Goal: Navigation & Orientation: Find specific page/section

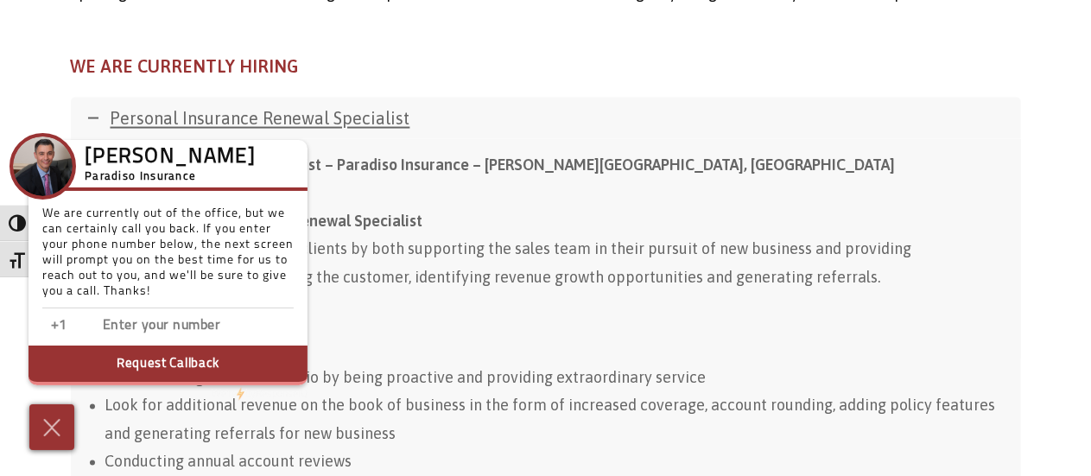
scroll to position [1281, 0]
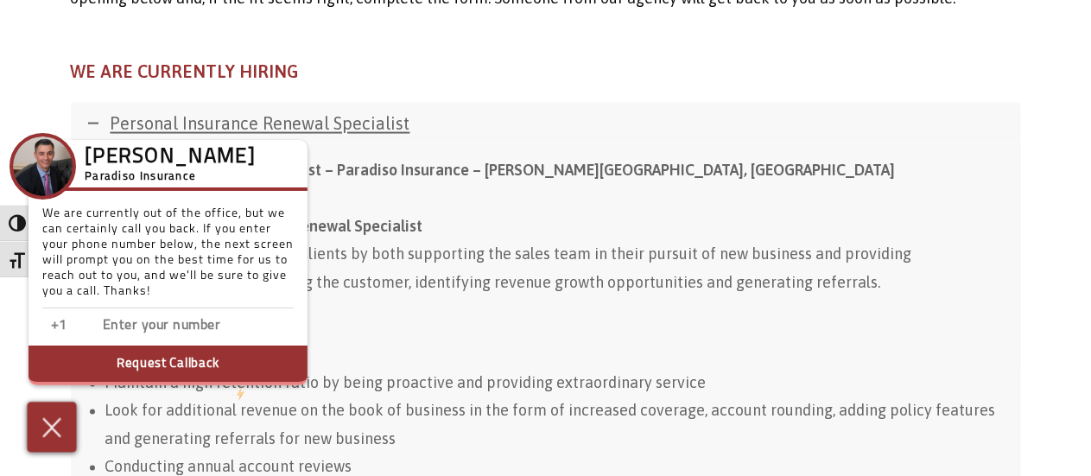
click at [55, 419] on img at bounding box center [52, 427] width 29 height 30
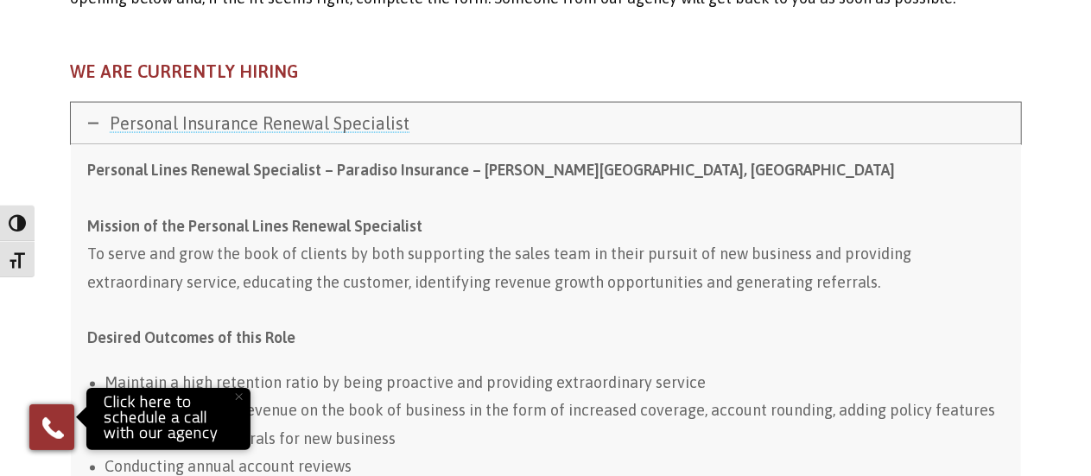
click at [369, 124] on span "Personal Insurance Renewal Specialist" at bounding box center [261, 123] width 300 height 20
click at [368, 122] on span "Personal Insurance Renewal Specialist" at bounding box center [261, 123] width 300 height 20
click at [163, 125] on span "Personal Insurance Renewal Specialist" at bounding box center [261, 123] width 300 height 20
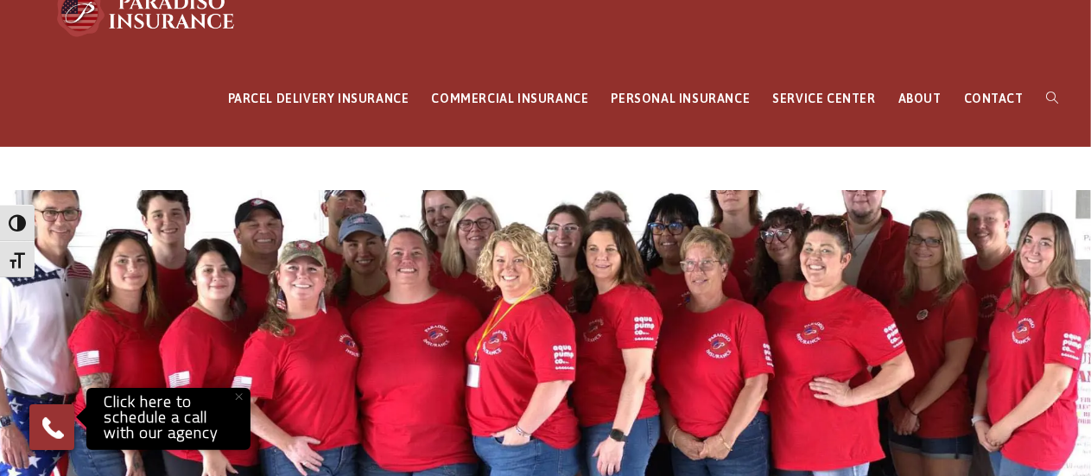
scroll to position [69, 0]
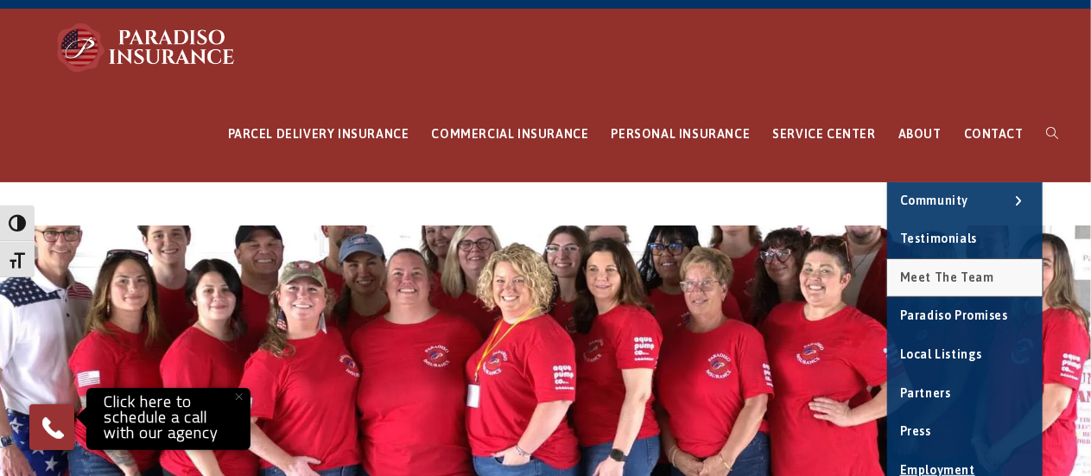
click at [965, 272] on span "Meet the Team" at bounding box center [947, 277] width 94 height 14
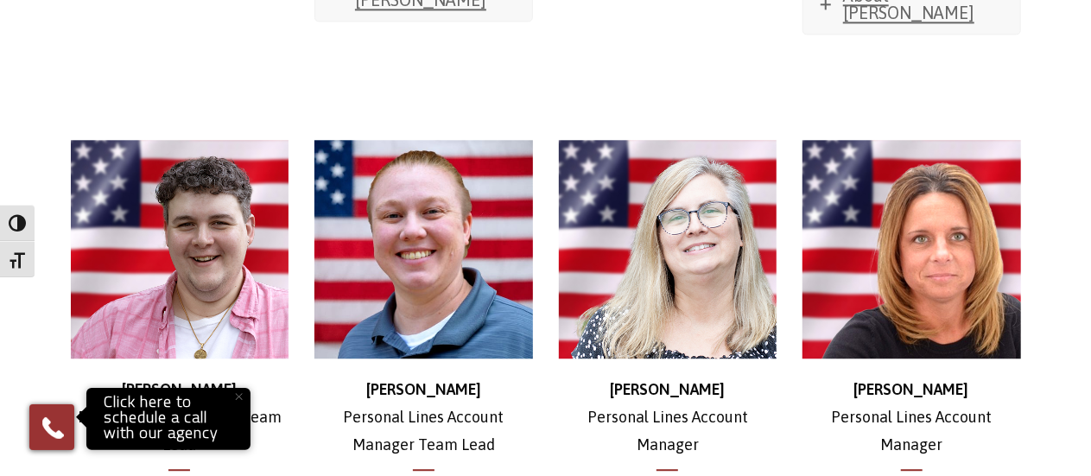
scroll to position [5413, 0]
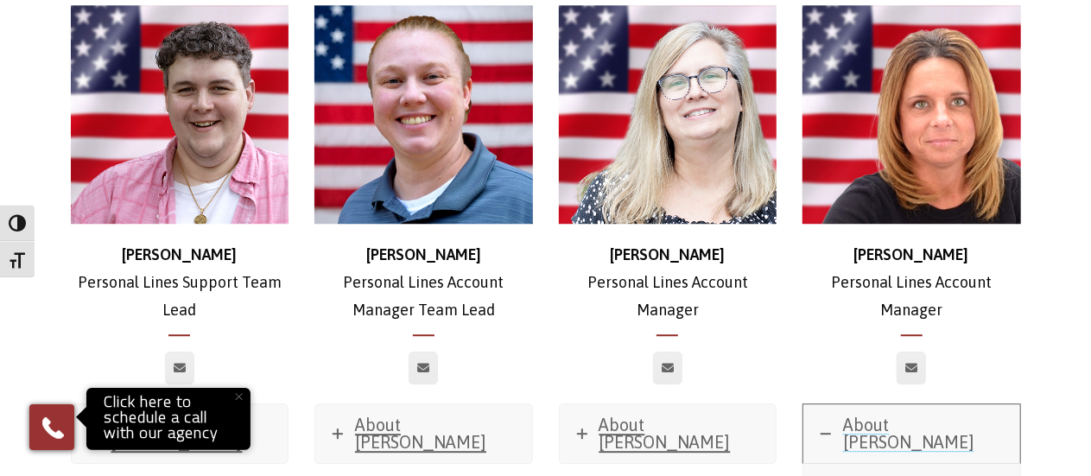
scroll to position [5517, 0]
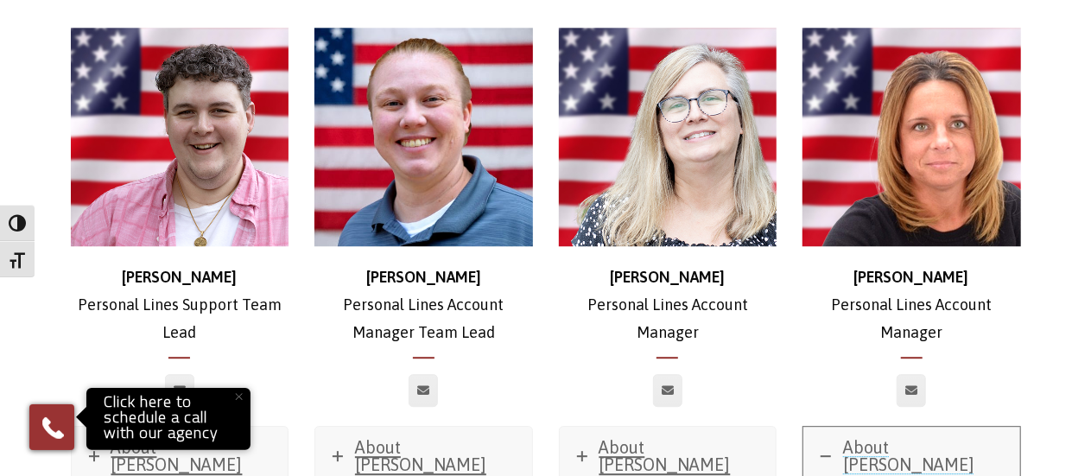
click at [924, 437] on span "About Alice" at bounding box center [908, 455] width 131 height 37
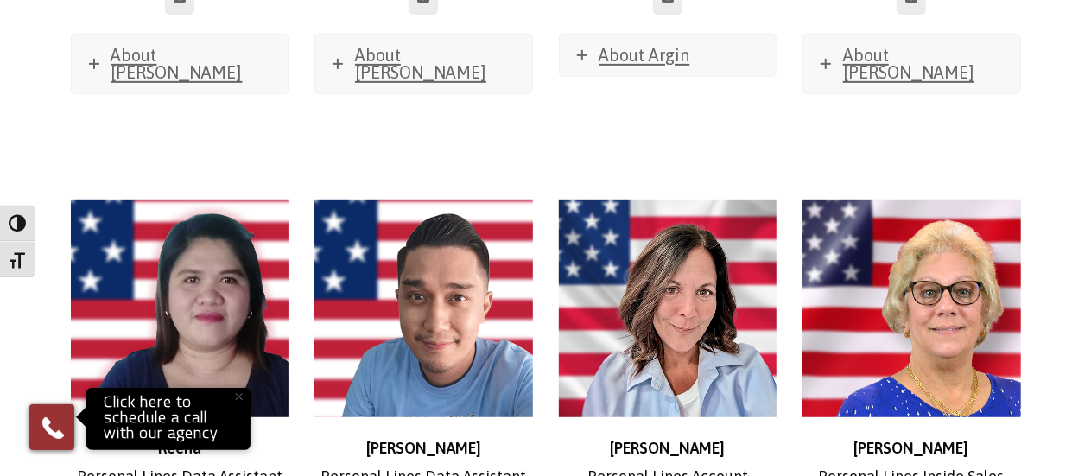
scroll to position [6968, 0]
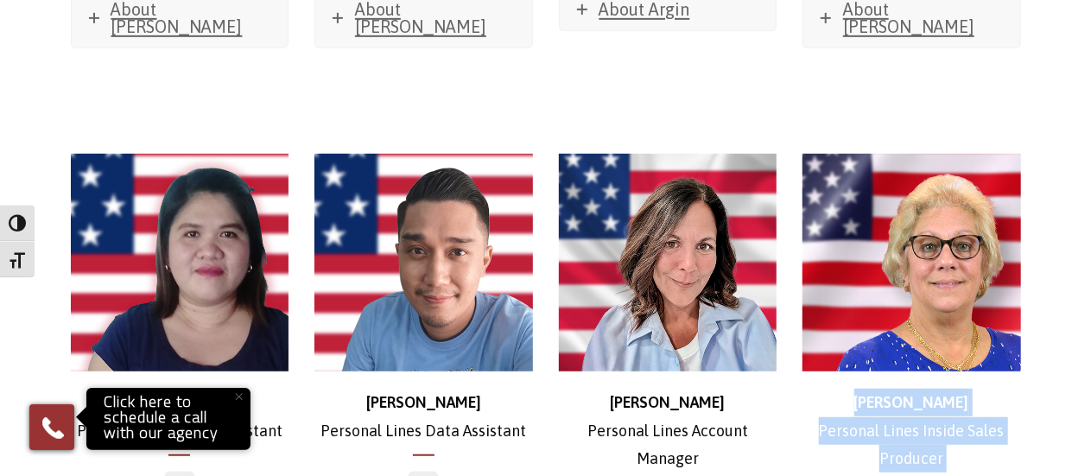
drag, startPoint x: 1090, startPoint y: 320, endPoint x: 1077, endPoint y: 62, distance: 257.8
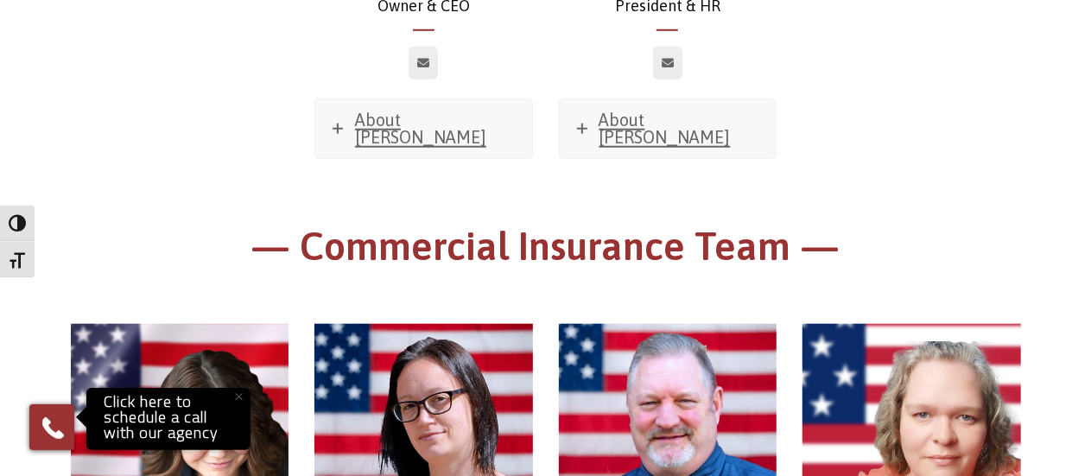
scroll to position [0, 0]
